Goal: Navigation & Orientation: Find specific page/section

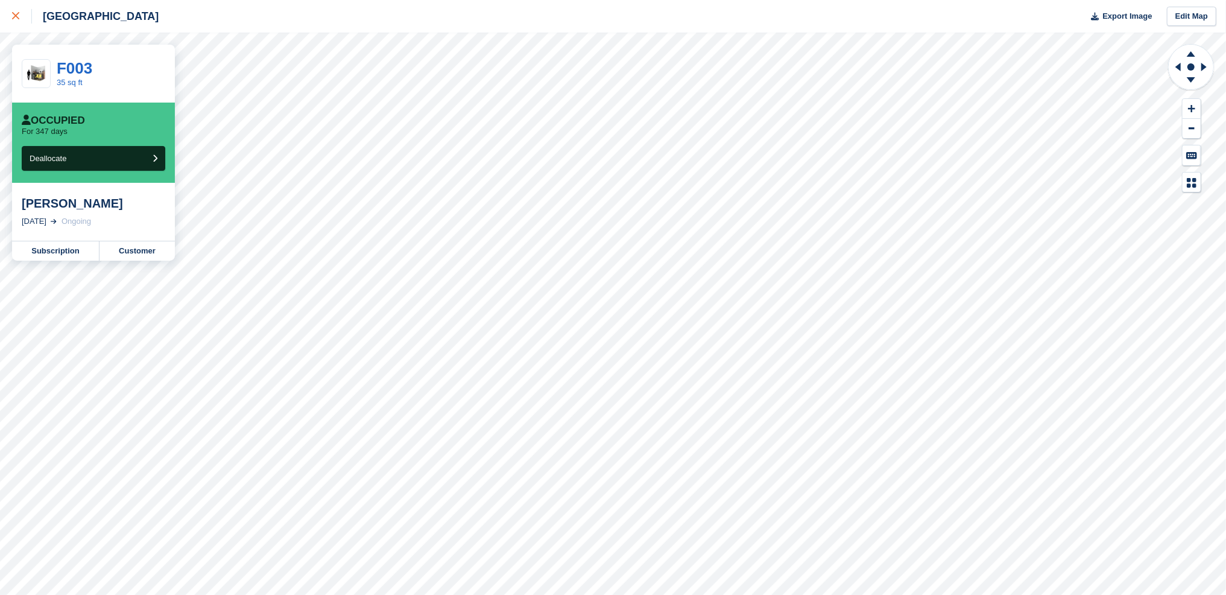
click at [17, 22] on div at bounding box center [22, 16] width 20 height 14
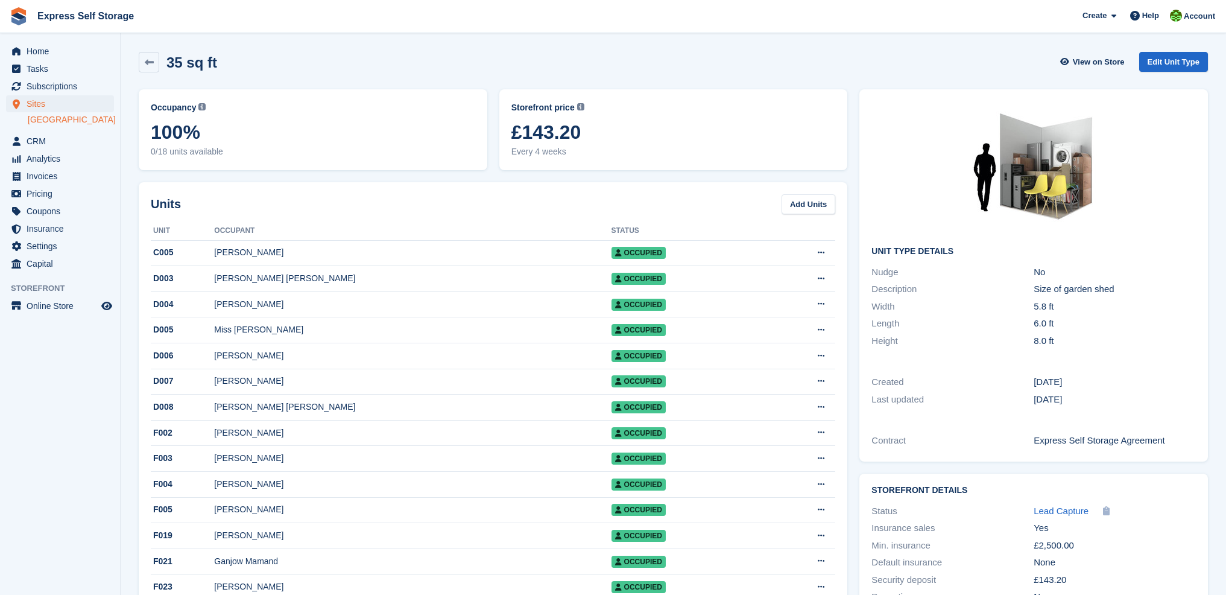
scroll to position [529, 0]
